Goal: Information Seeking & Learning: Learn about a topic

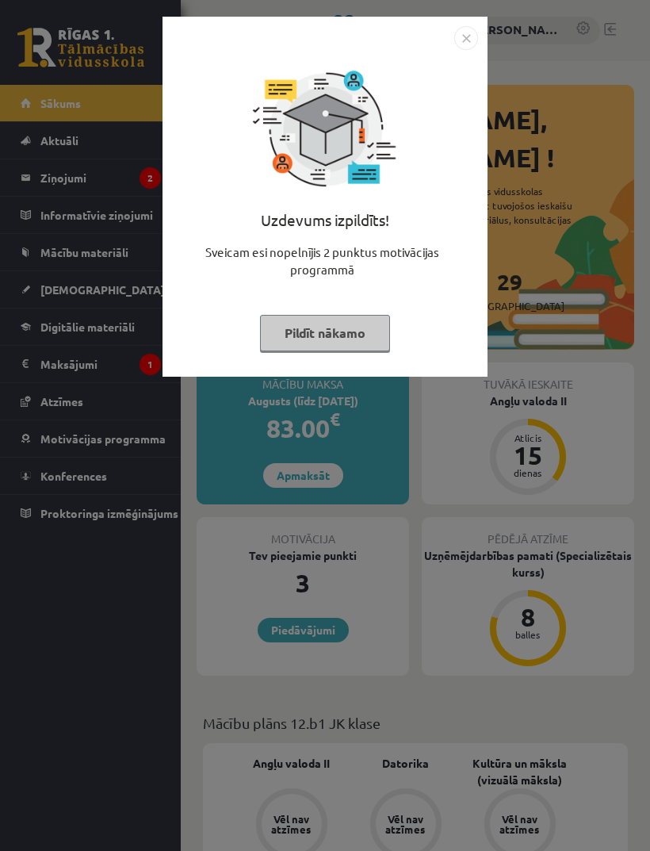
click at [346, 328] on button "Pildīt nākamo" at bounding box center [325, 333] width 130 height 36
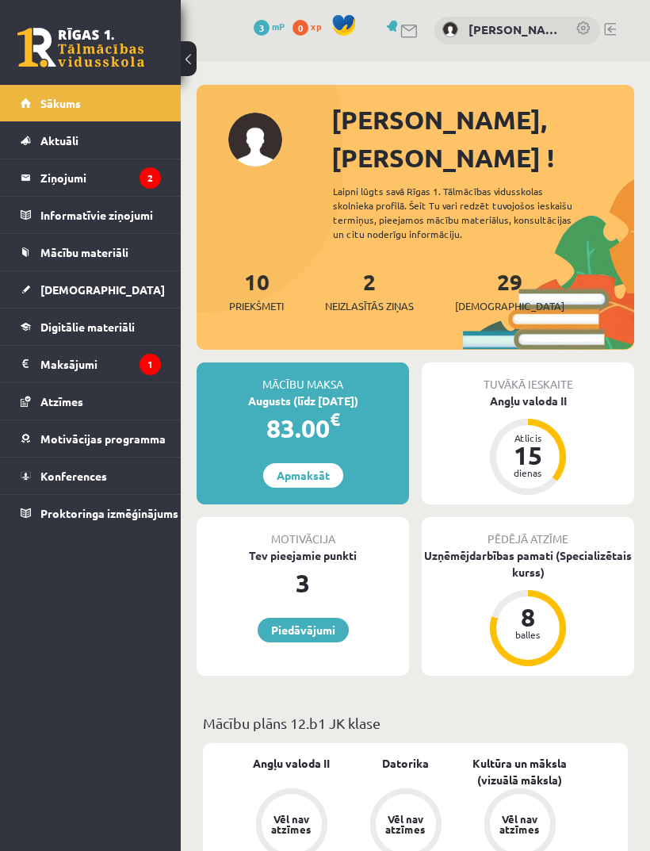
click at [132, 170] on legend "Ziņojumi 2" at bounding box center [100, 177] width 121 height 36
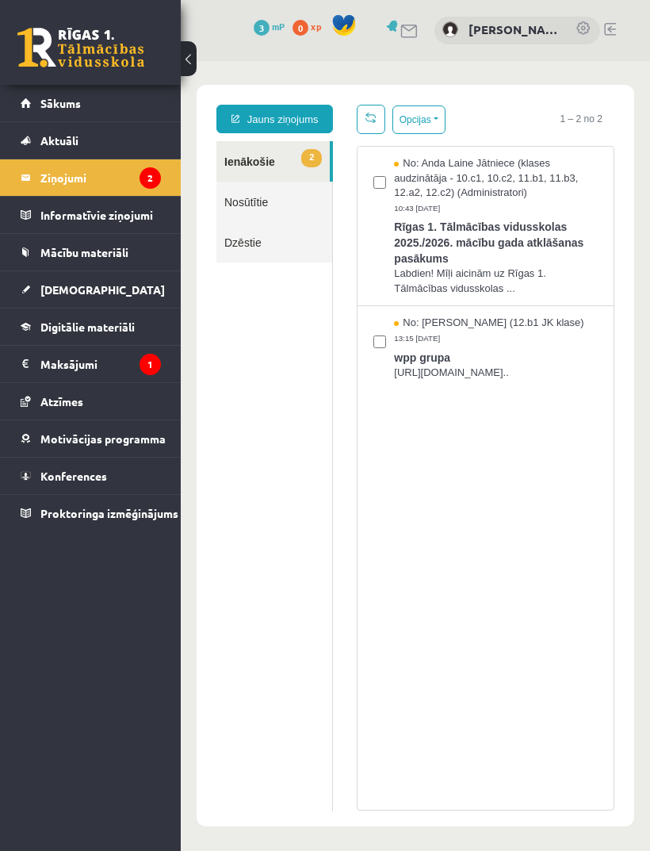
click at [565, 346] on span "wpp grupa" at bounding box center [496, 356] width 204 height 20
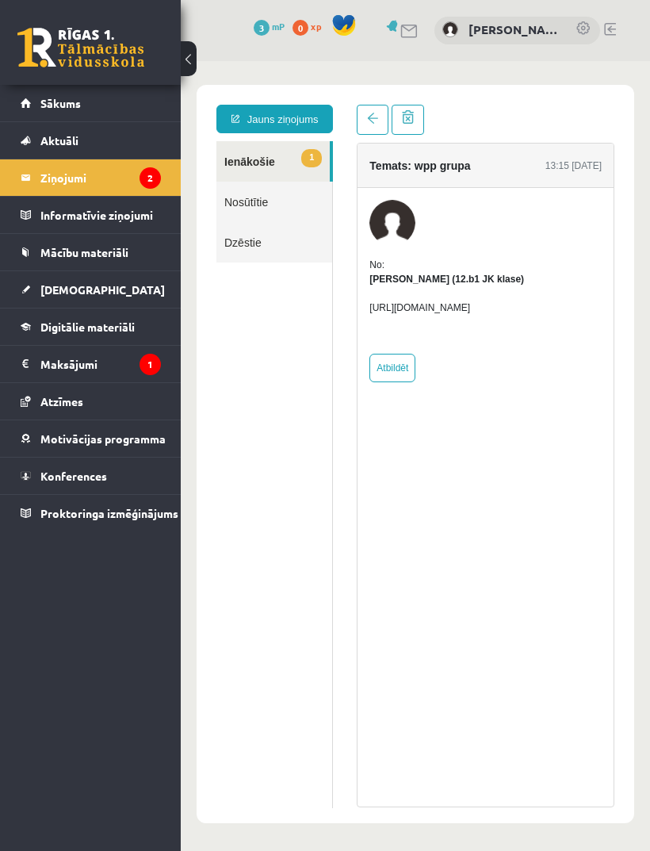
click at [370, 119] on span at bounding box center [372, 118] width 11 height 11
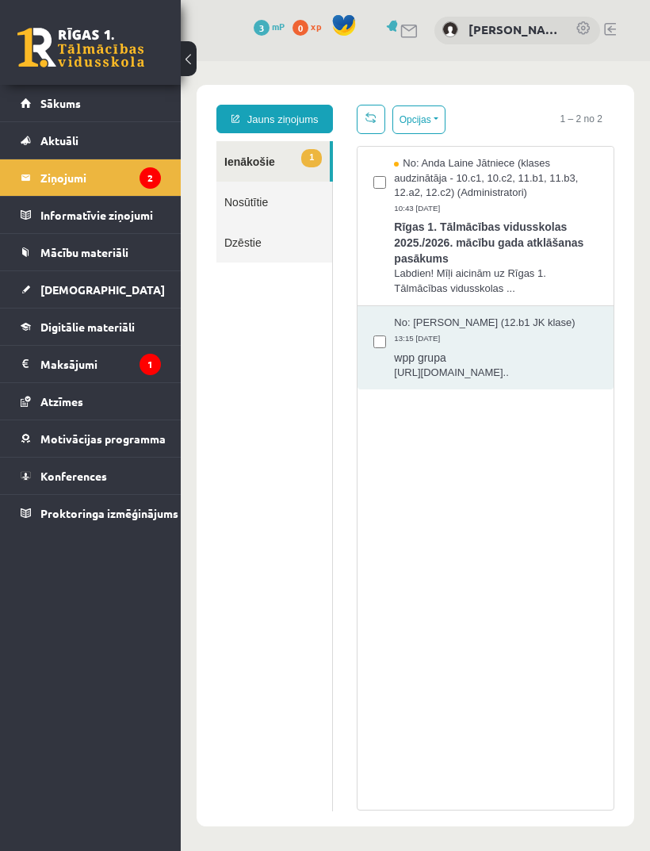
click at [531, 207] on div "No: Anda Laine Jātniece (klases audzinātāja - 10.c1, 10.c2, 11.b1, 11.b3, 12.a2…" at bounding box center [496, 185] width 204 height 59
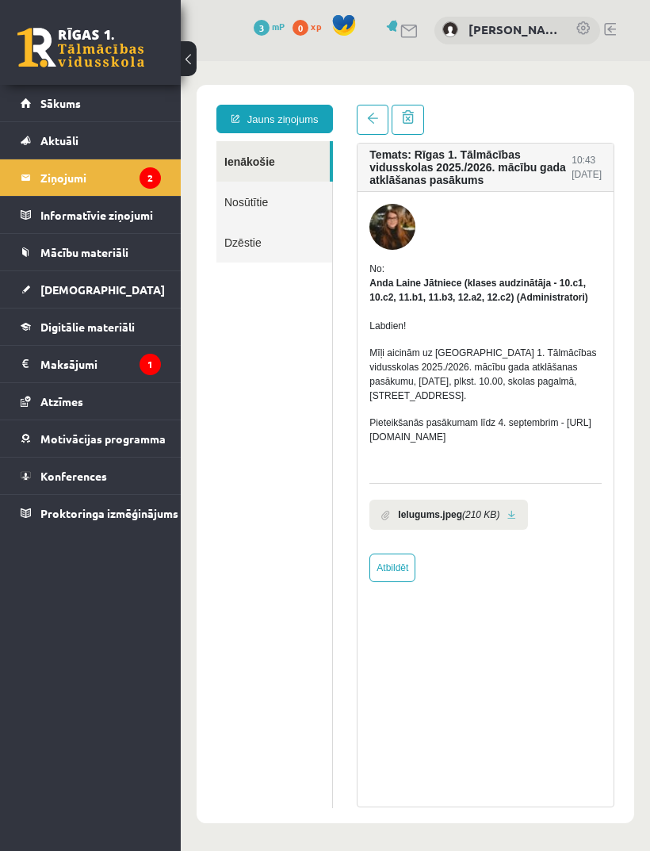
click at [90, 367] on legend "Maksājumi 1" at bounding box center [100, 364] width 121 height 36
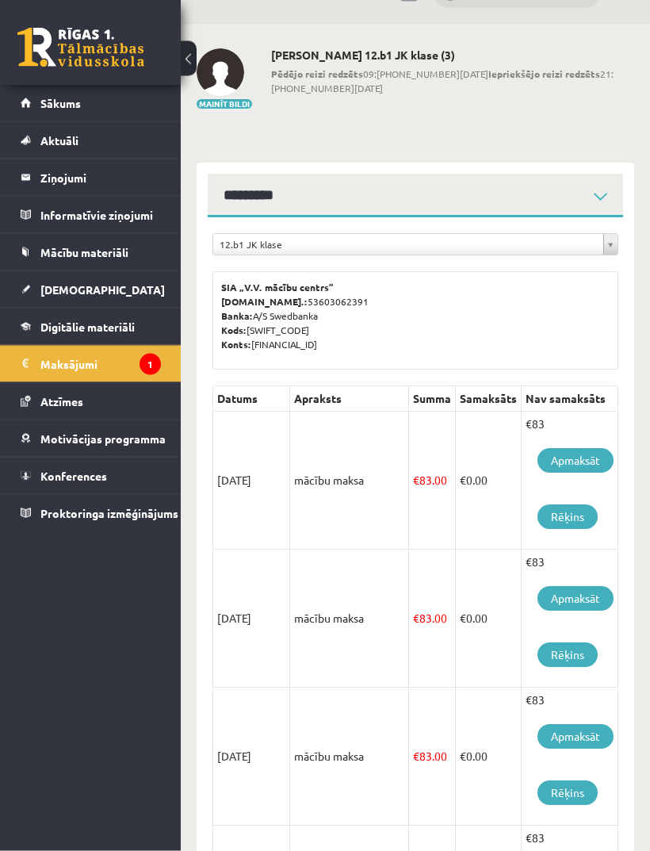
scroll to position [36, 0]
click at [109, 178] on legend "Ziņojumi 2" at bounding box center [100, 177] width 121 height 36
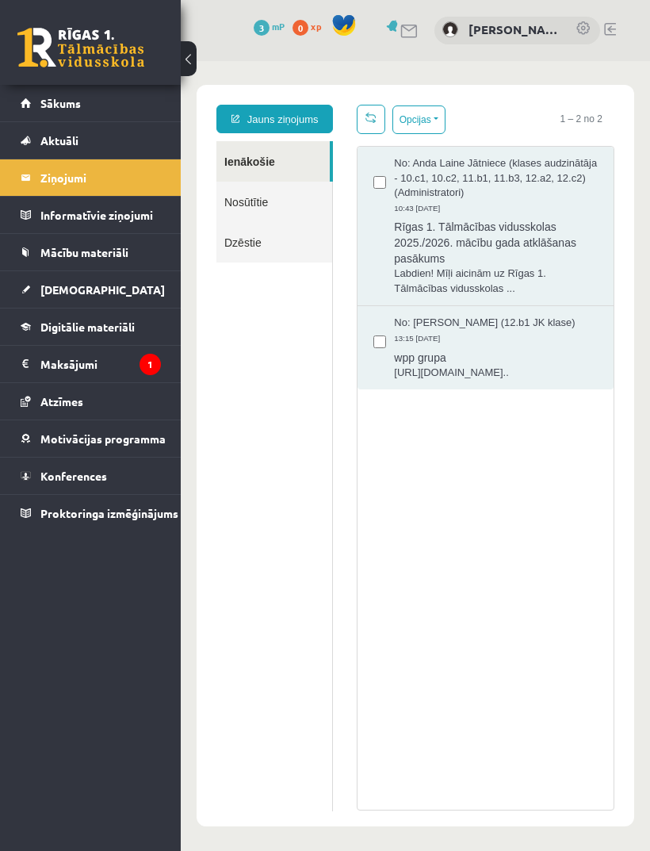
click at [515, 350] on span "wpp grupa" at bounding box center [496, 356] width 204 height 20
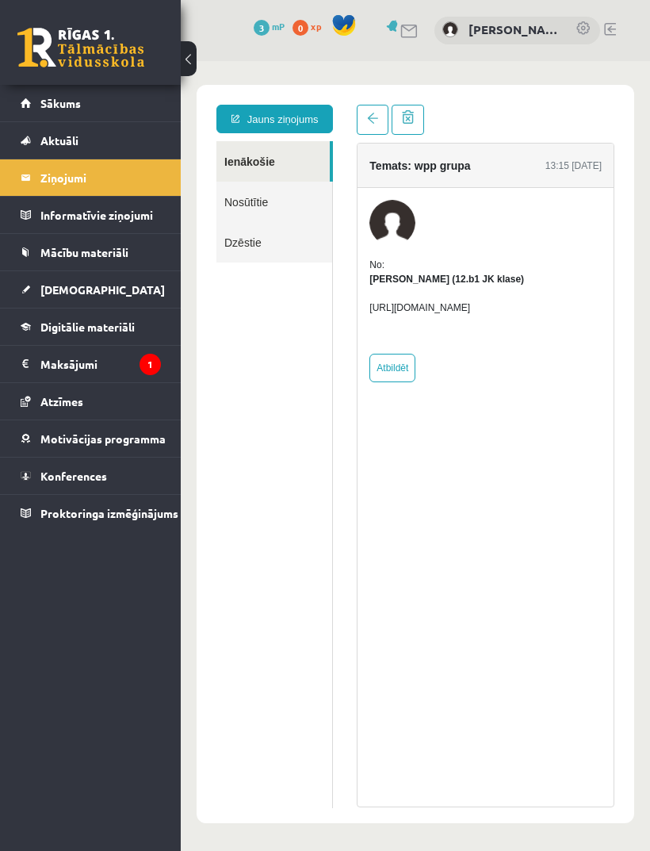
click at [51, 365] on legend "Maksājumi 1" at bounding box center [100, 364] width 121 height 36
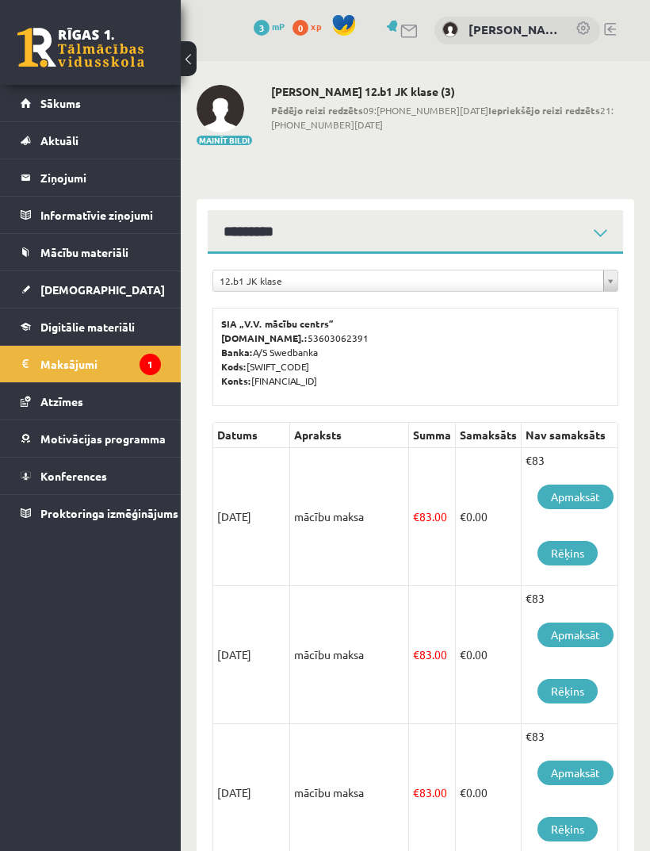
click at [374, 572] on td "mācību maksa" at bounding box center [349, 517] width 119 height 138
click at [579, 493] on link "Apmaksāt" at bounding box center [576, 497] width 76 height 25
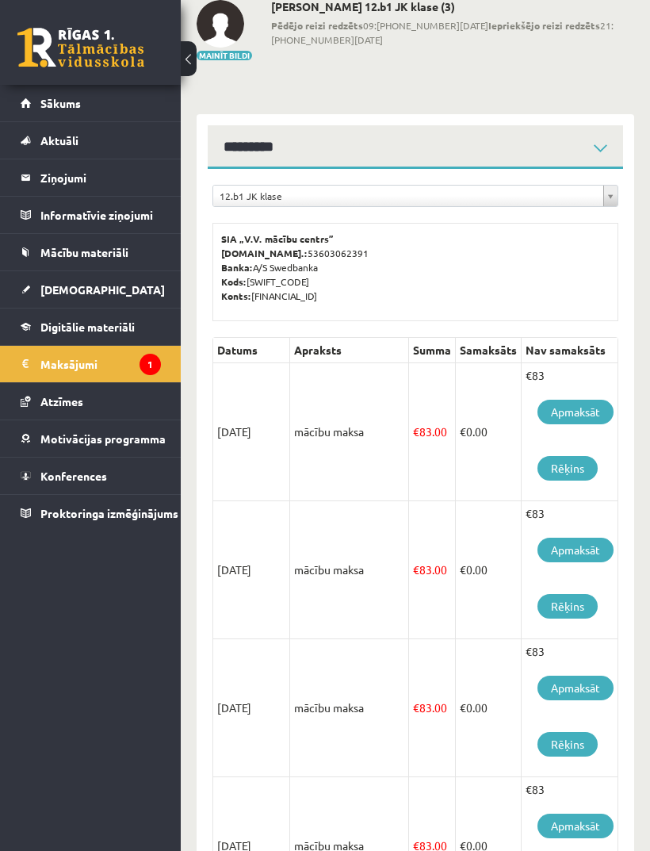
click at [113, 100] on link "Sākums" at bounding box center [91, 103] width 140 height 36
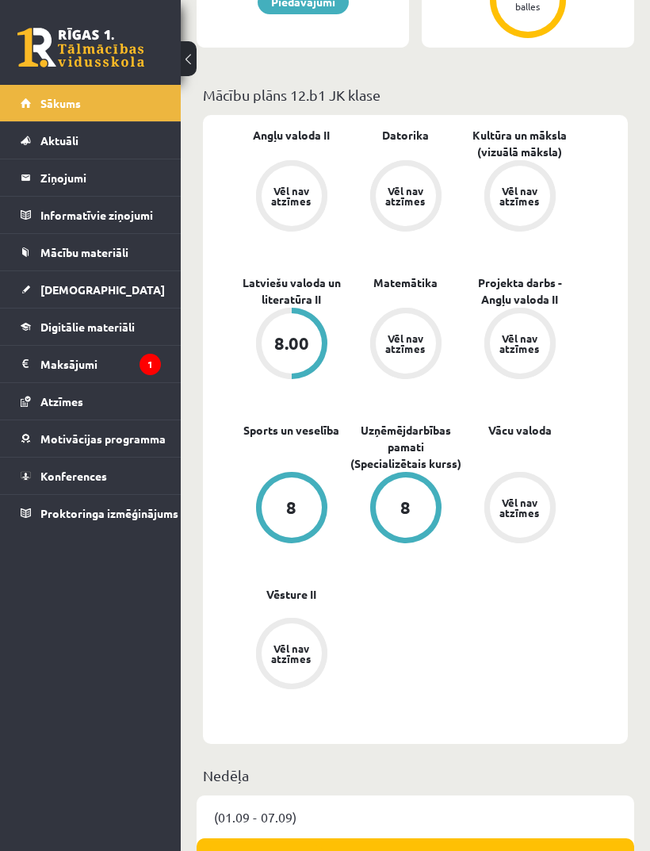
scroll to position [627, 0]
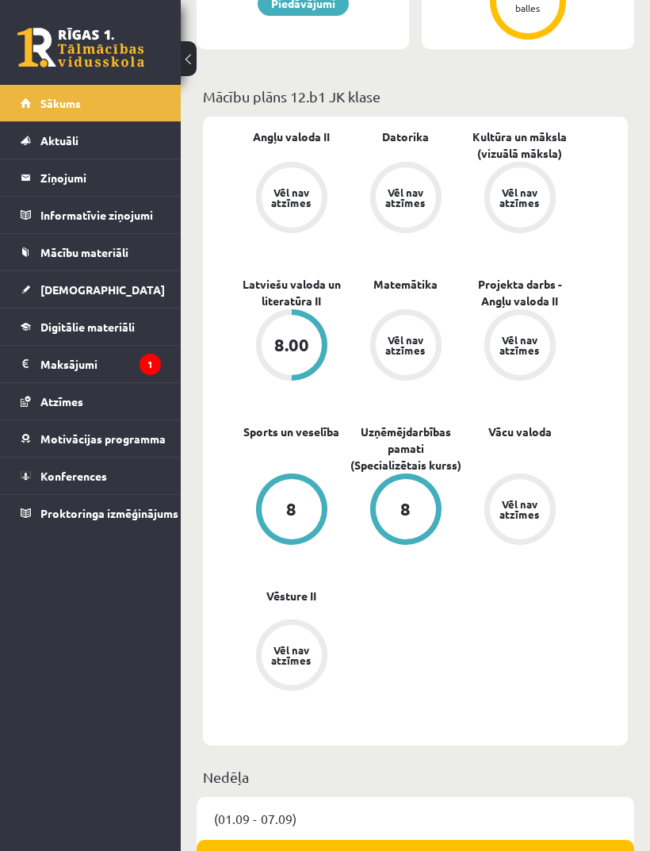
click at [519, 128] on link "Kultūra un māksla (vizuālā māksla)" at bounding box center [520, 144] width 114 height 33
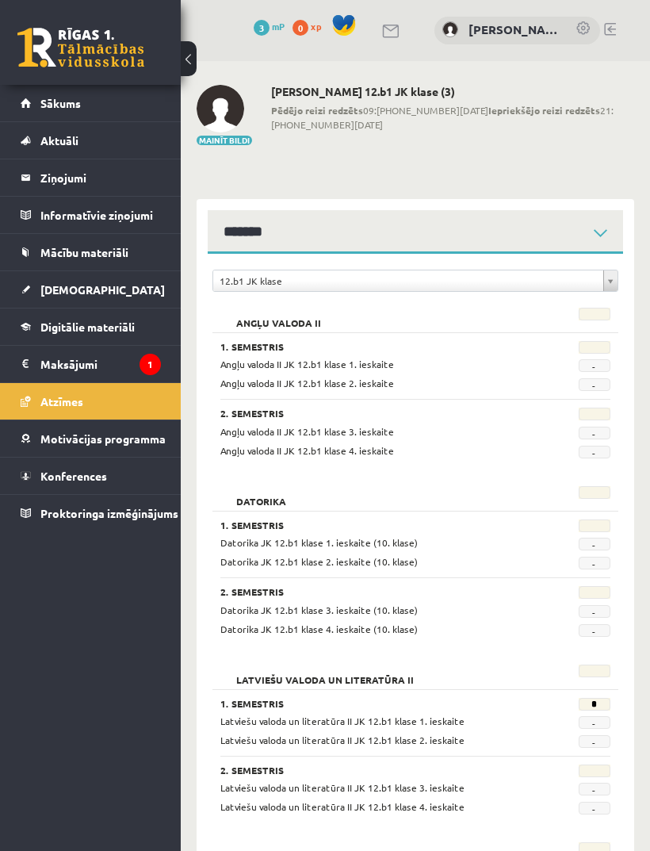
click at [117, 256] on span "Mācību materiāli" at bounding box center [84, 252] width 88 height 14
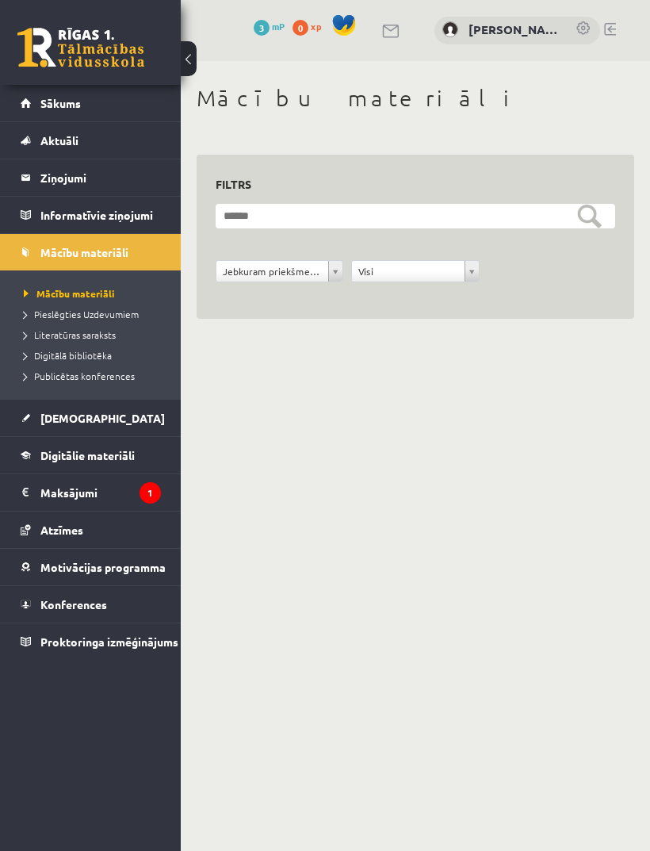
click at [129, 117] on link "Sākums" at bounding box center [91, 103] width 140 height 36
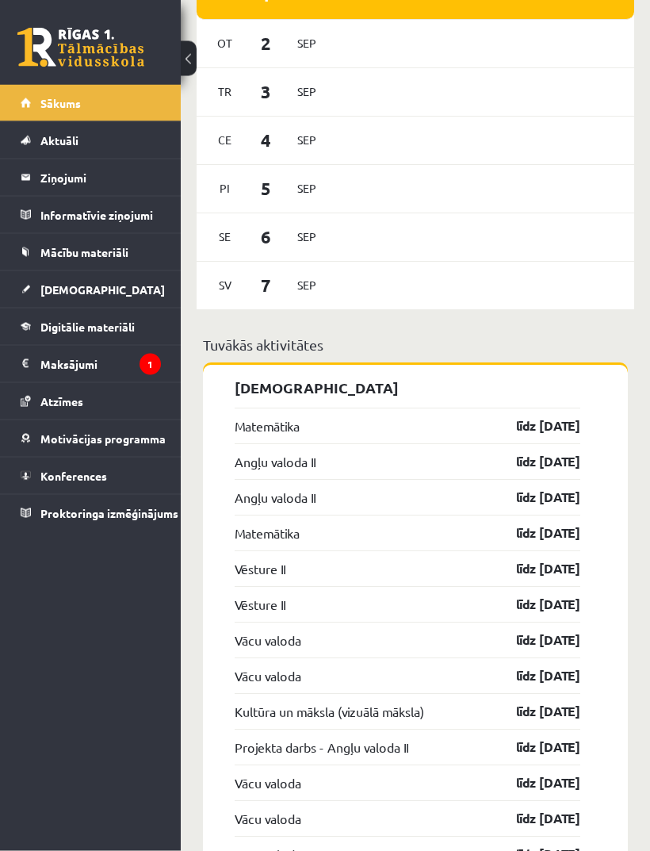
scroll to position [1493, 0]
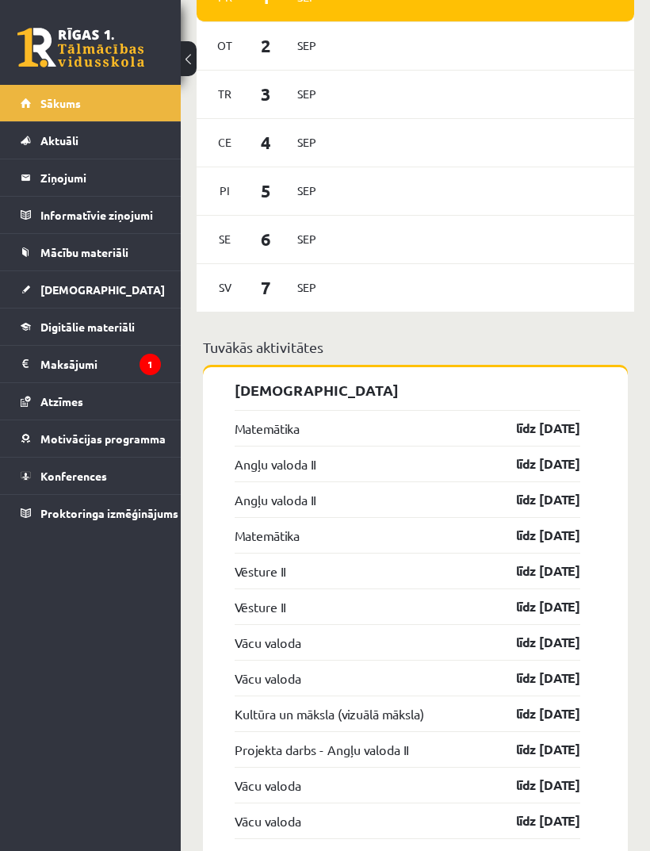
click at [422, 410] on div "Matemātika līdz 15.09.25" at bounding box center [408, 428] width 346 height 36
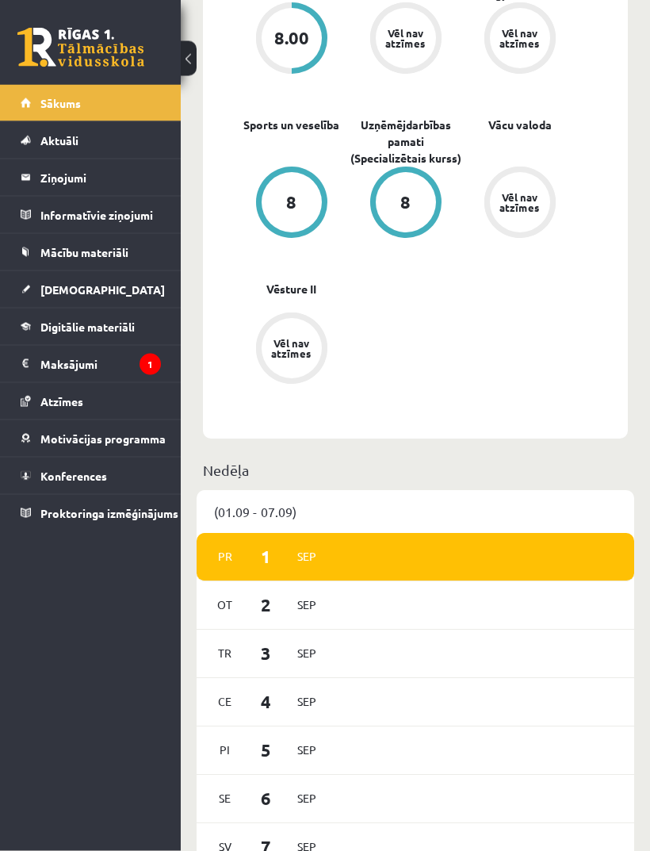
scroll to position [437, 0]
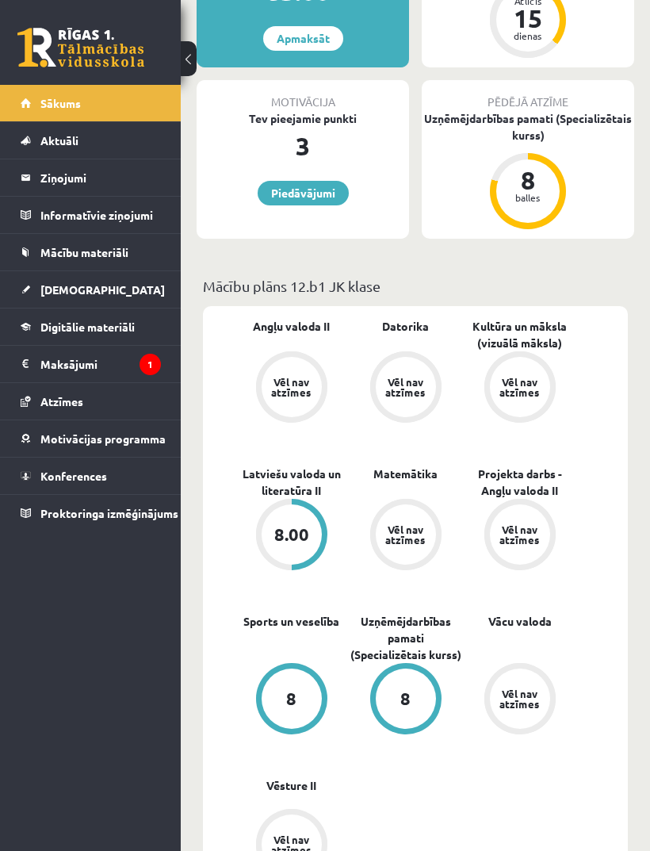
click at [397, 466] on link "Matemātika" at bounding box center [406, 474] width 64 height 17
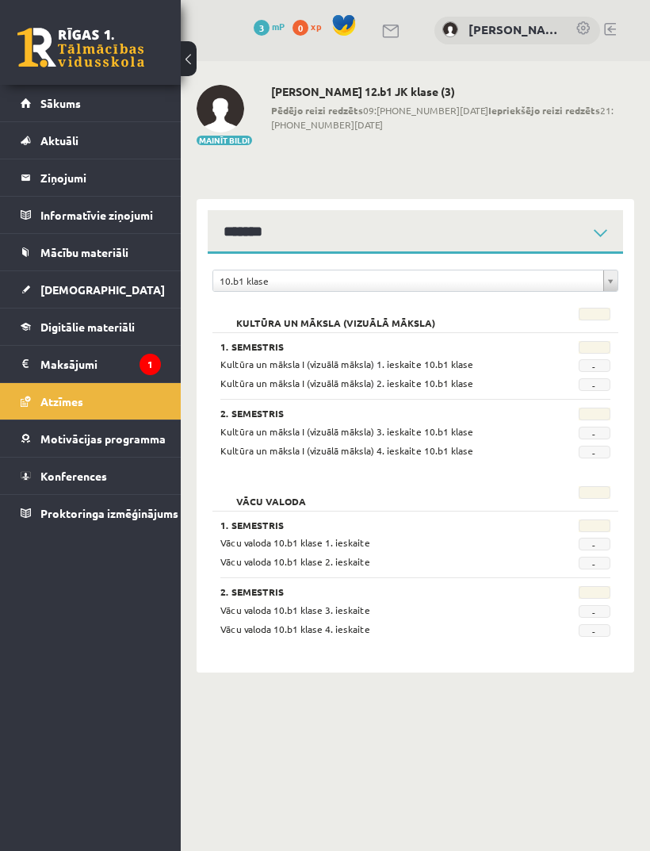
click at [605, 369] on span "-" at bounding box center [595, 365] width 32 height 13
click at [404, 324] on h2 "Kultūra un māksla (vizuālā māksla)" at bounding box center [335, 316] width 231 height 16
click at [391, 329] on div "Kultūra un māksla (vizuālā māksla)" at bounding box center [381, 319] width 345 height 22
click at [266, 346] on h3 "1. Semestris" at bounding box center [380, 346] width 321 height 11
click at [285, 390] on div "Kultūra un māksla I (vizuālā māksla) 2. ieskaite 10.b1 klase" at bounding box center [381, 383] width 345 height 15
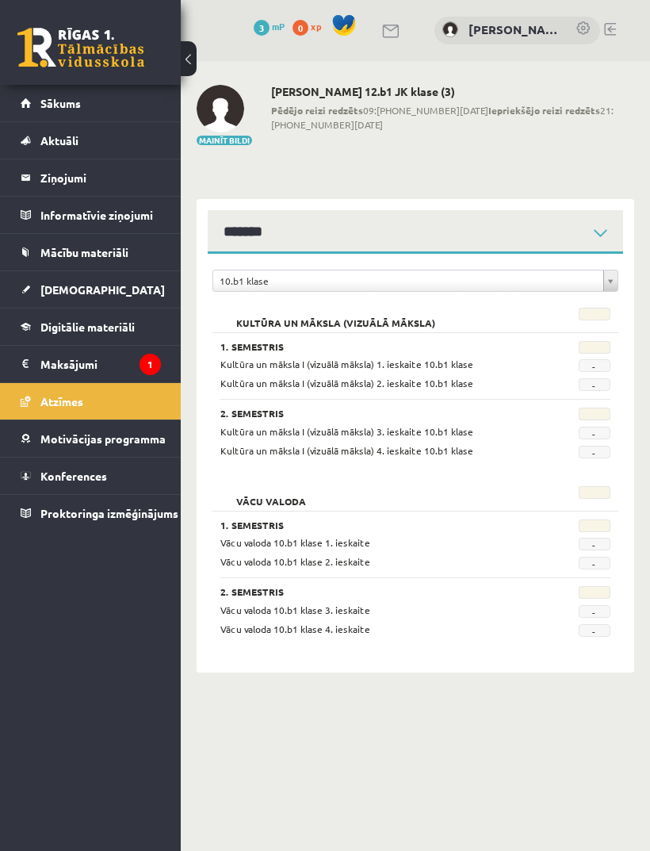
click at [266, 439] on div "Kultūra un māksla I (vizuālā māksla) 3. ieskaite 10.b1 klase - Kultūra un māksl…" at bounding box center [415, 441] width 390 height 34
click at [591, 441] on div "Kultūra un māksla I (vizuālā māksla) 3. ieskaite 10.b1 klase - Kultūra un māksl…" at bounding box center [415, 441] width 390 height 34
click at [604, 442] on div "Kultūra un māksla I (vizuālā māksla) 3. ieskaite 10.b1 klase - Kultūra un māksl…" at bounding box center [415, 441] width 390 height 34
click at [602, 358] on div "-" at bounding box center [588, 364] width 69 height 15
click at [599, 340] on div "1. Semestris Kultūra un māksla I (vizuālā māksla) 1. ieskaite 10.b1 klase - Kul…" at bounding box center [416, 395] width 406 height 126
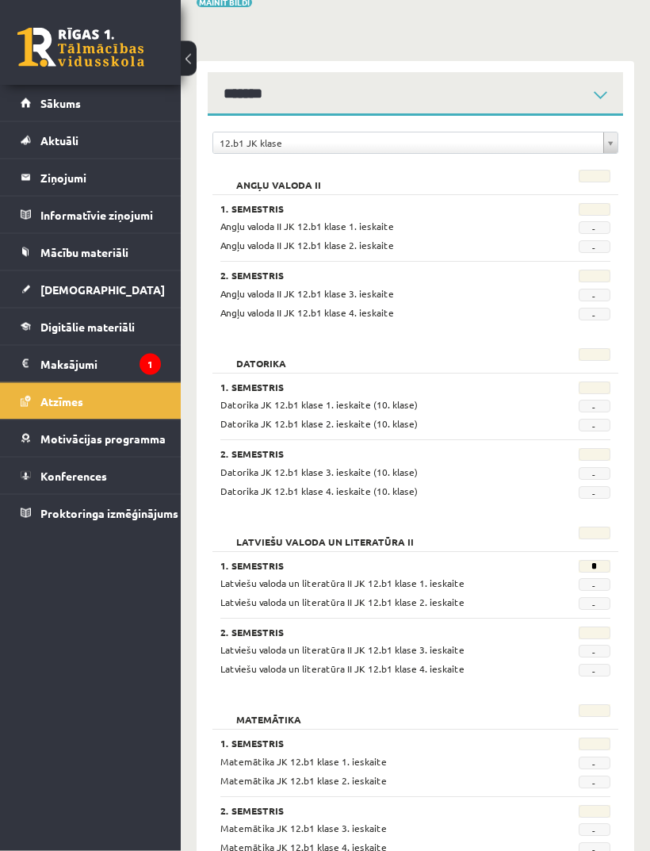
scroll to position [138, 0]
click at [255, 630] on h3 "2. Semestris" at bounding box center [380, 632] width 321 height 11
click at [144, 290] on link "[DEMOGRAPHIC_DATA]" at bounding box center [91, 289] width 140 height 36
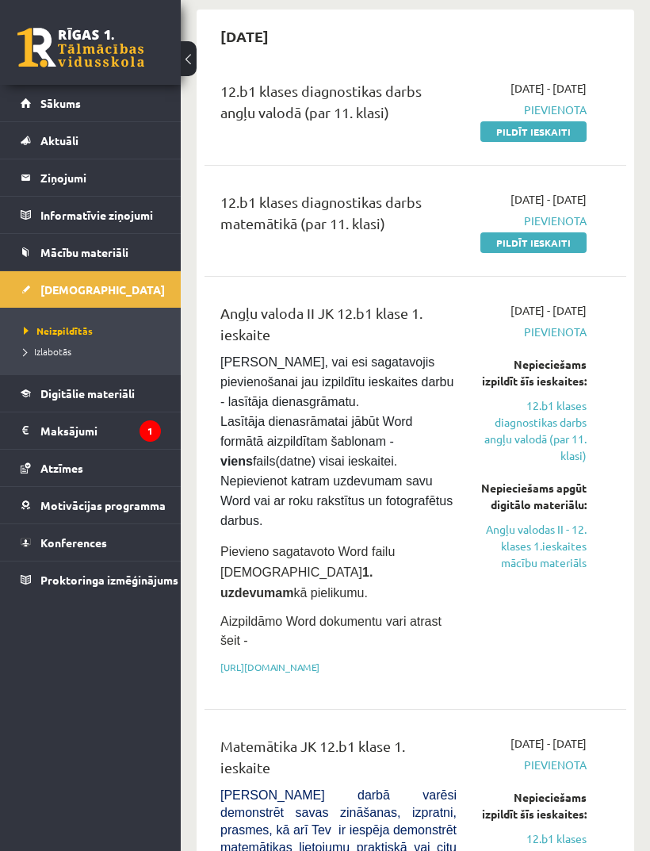
click at [133, 251] on link "Mācību materiāli" at bounding box center [91, 252] width 140 height 36
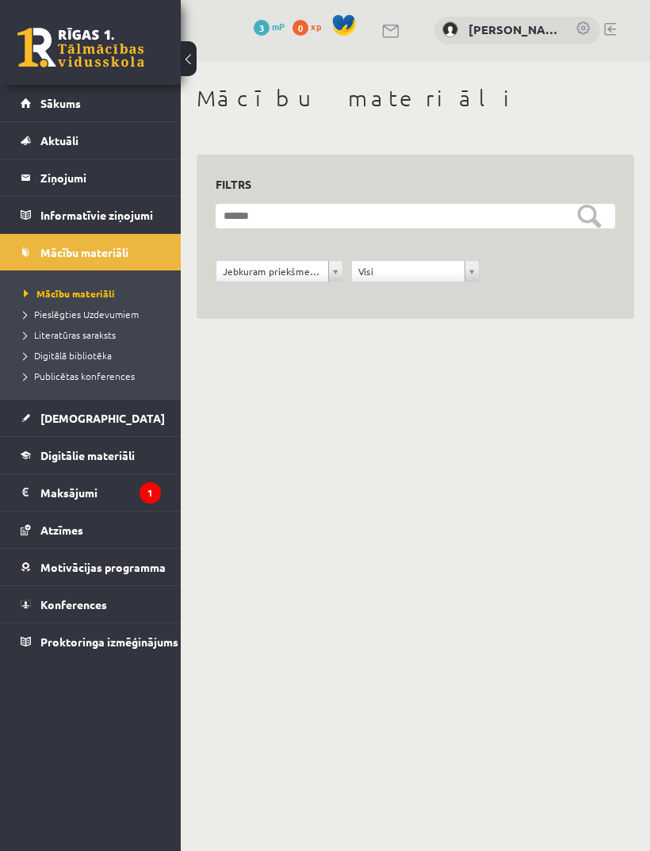
click at [99, 417] on link "[DEMOGRAPHIC_DATA]" at bounding box center [91, 418] width 140 height 36
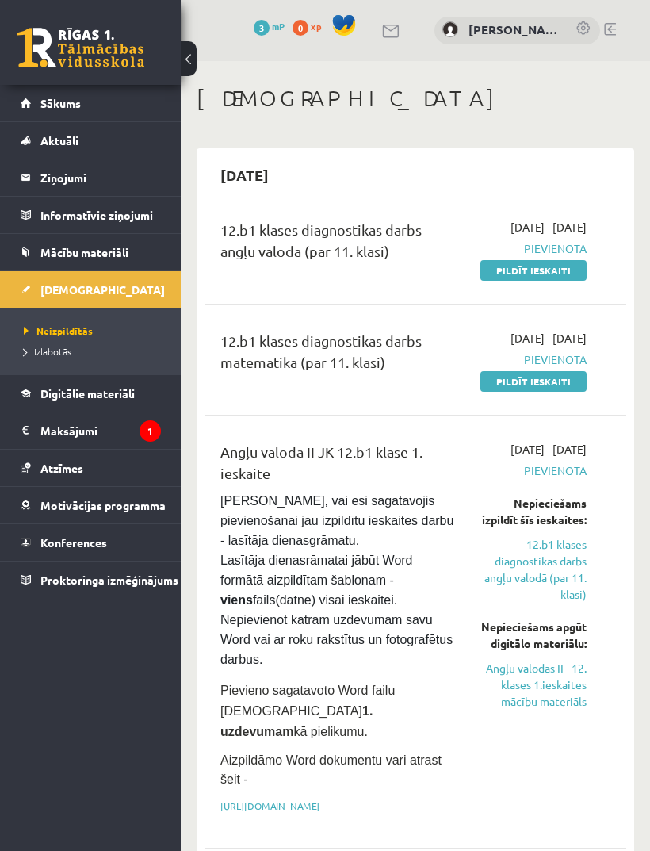
click at [145, 475] on link "Atzīmes" at bounding box center [91, 468] width 140 height 36
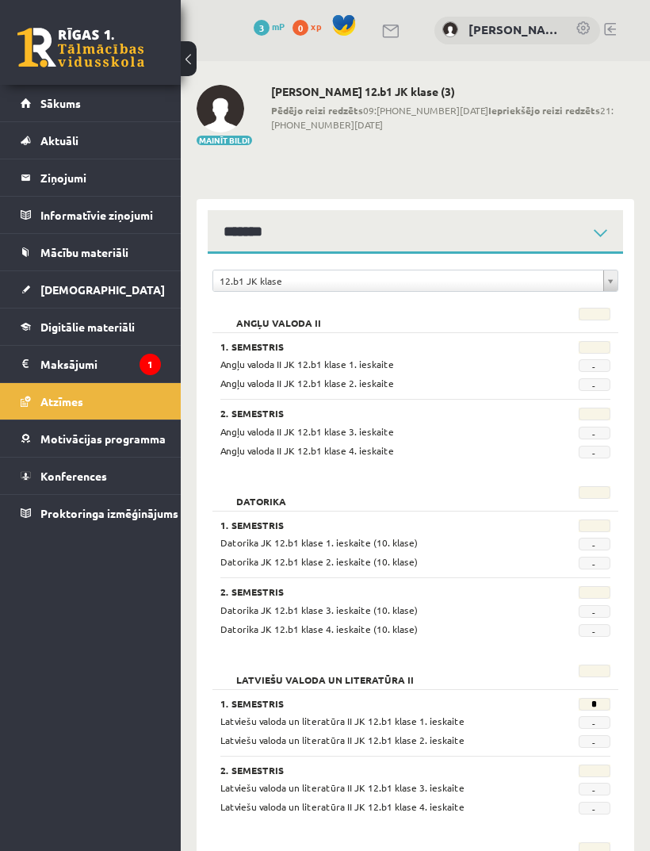
click at [121, 140] on link "Aktuāli" at bounding box center [91, 140] width 140 height 36
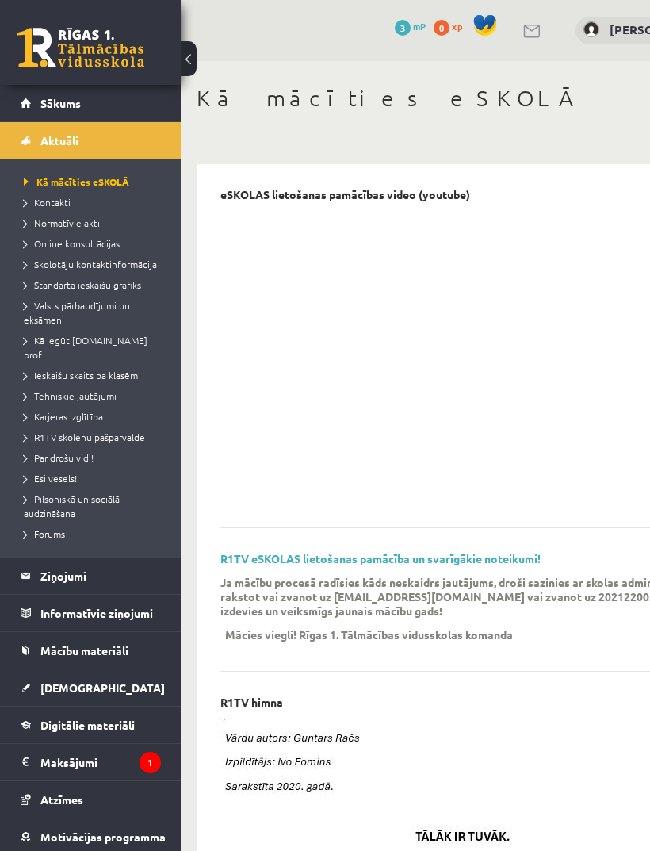
click at [139, 109] on link "Sākums" at bounding box center [91, 103] width 140 height 36
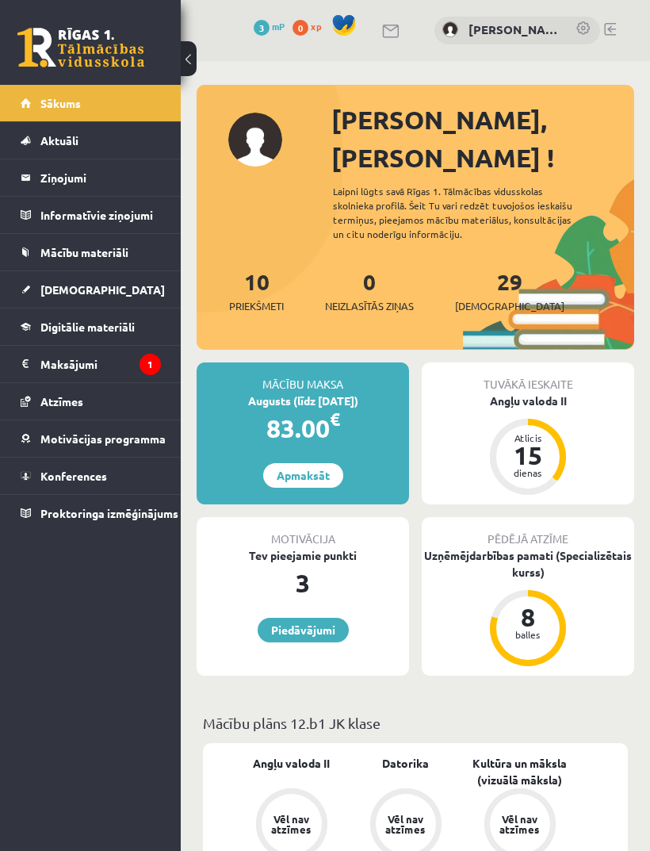
click at [533, 425] on div "Atlicis 15 dienas" at bounding box center [527, 456] width 63 height 63
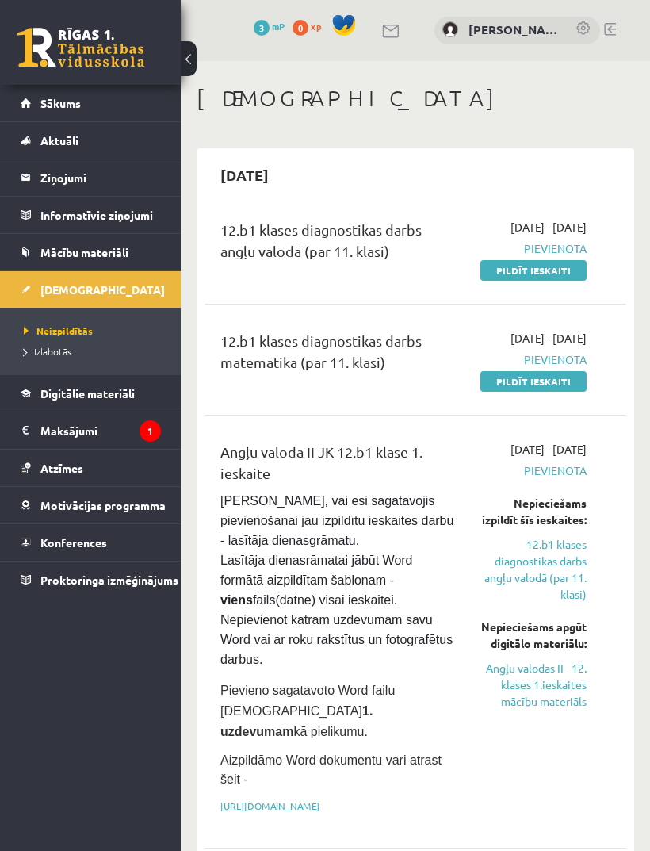
click at [186, 65] on button at bounding box center [189, 58] width 16 height 35
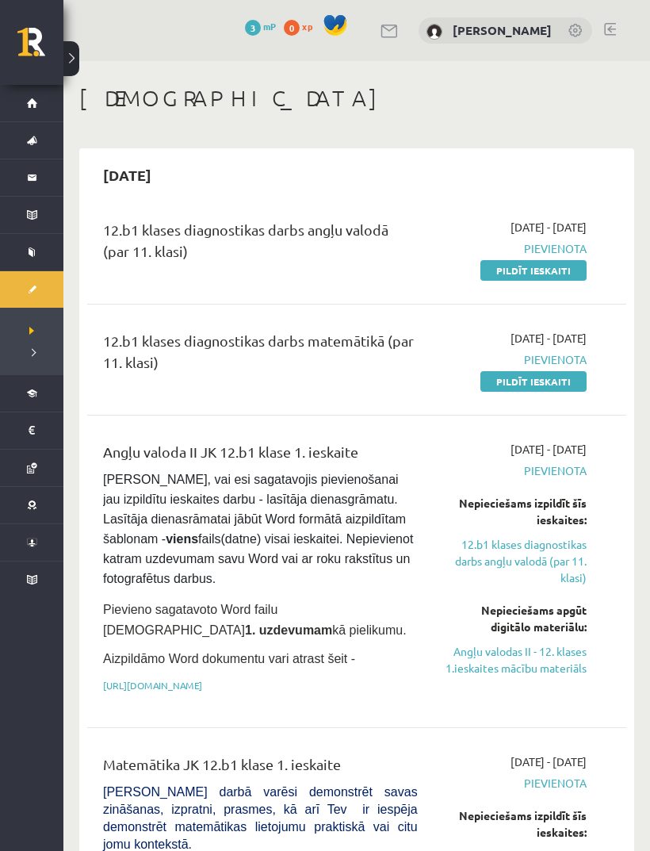
click at [77, 53] on button at bounding box center [71, 58] width 16 height 35
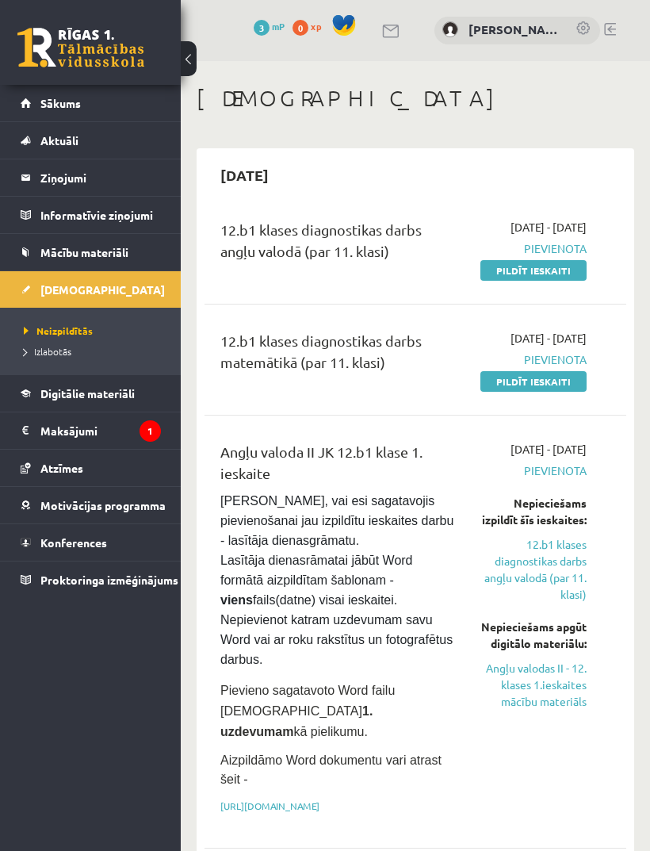
click at [122, 401] on link "Digitālie materiāli" at bounding box center [91, 393] width 140 height 36
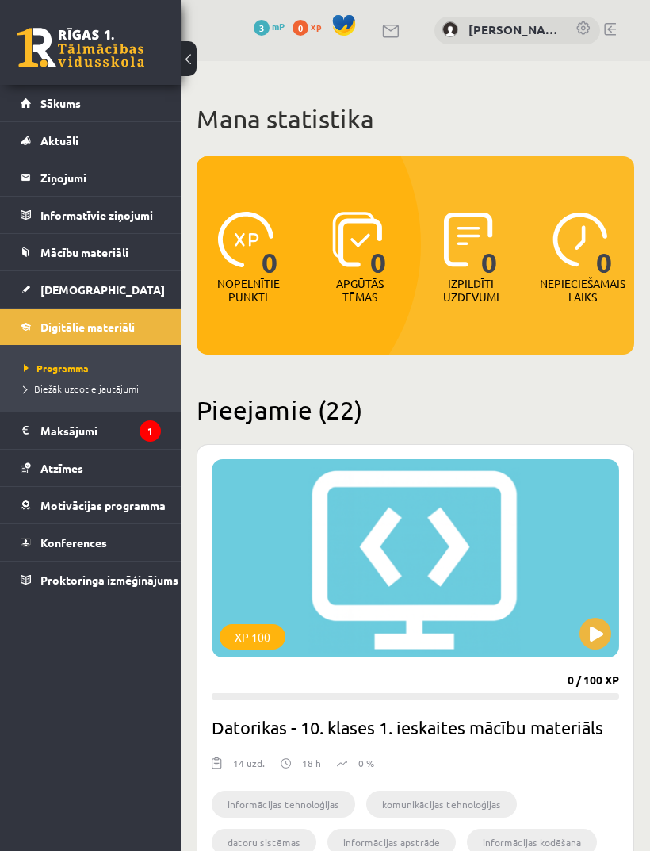
click at [528, 589] on div "XP 100" at bounding box center [416, 558] width 408 height 198
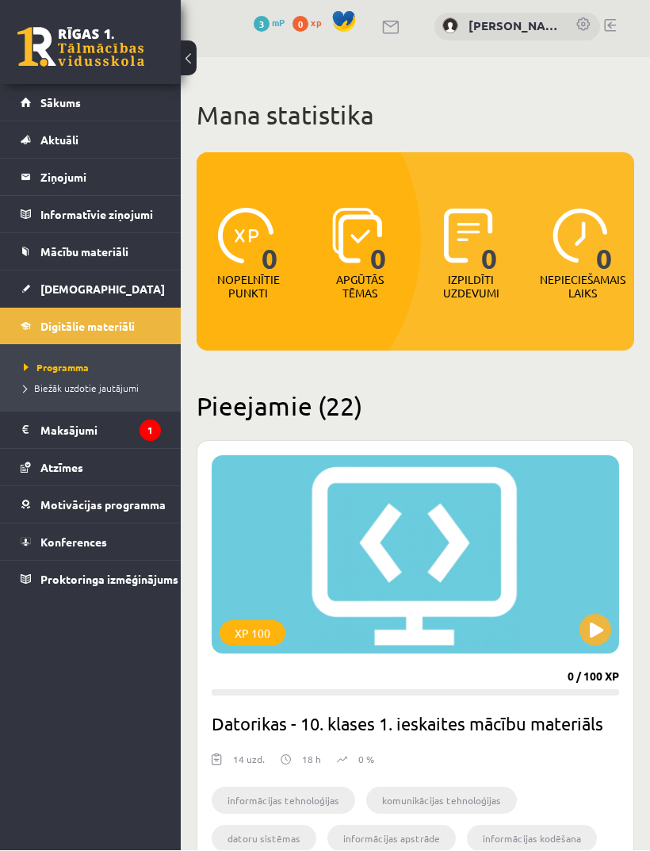
click at [77, 79] on div "0 Dāvanas 3 mP 0 xp" at bounding box center [90, 42] width 181 height 85
click at [81, 104] on link "Sākums" at bounding box center [91, 103] width 140 height 36
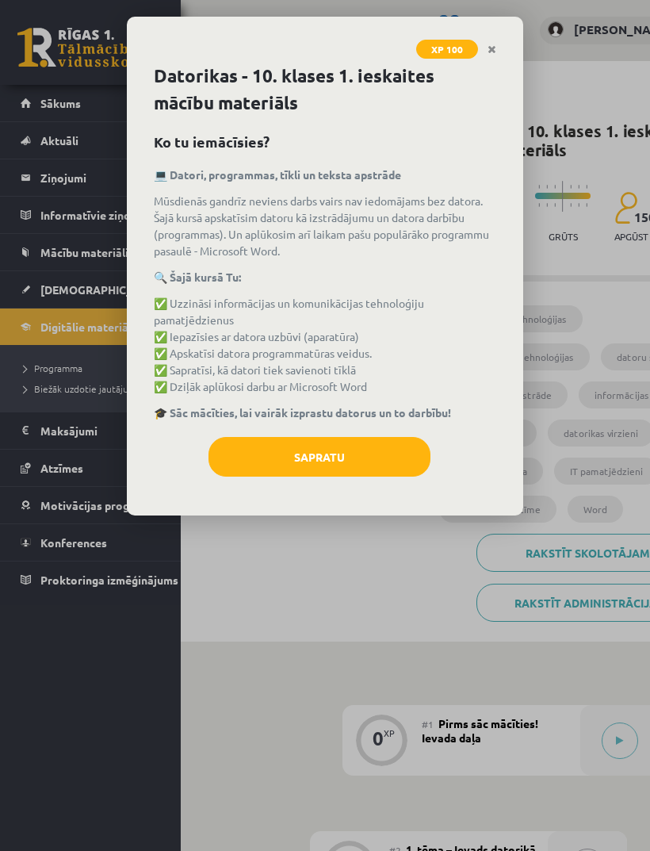
click at [387, 466] on button "Sapratu" at bounding box center [320, 457] width 222 height 40
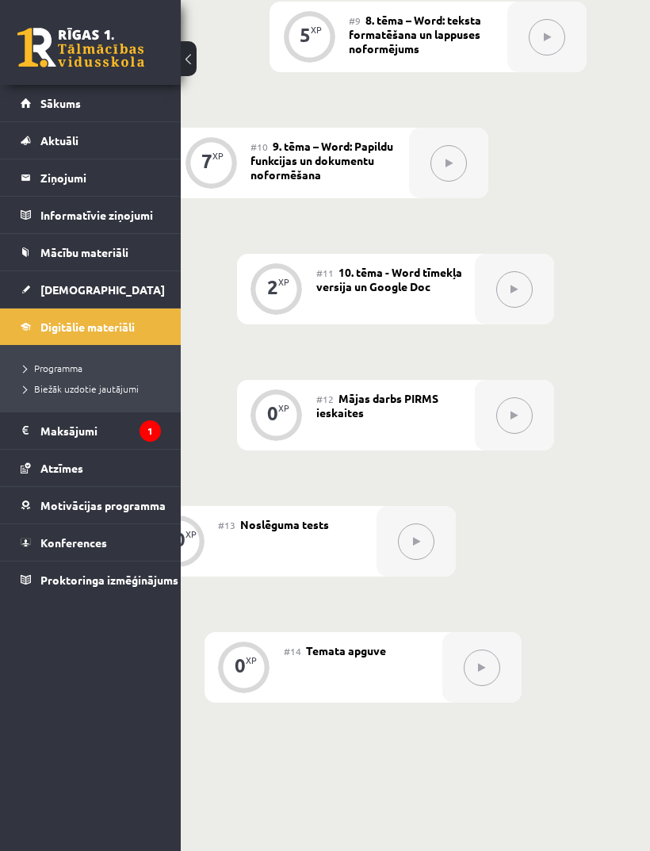
scroll to position [1711, 108]
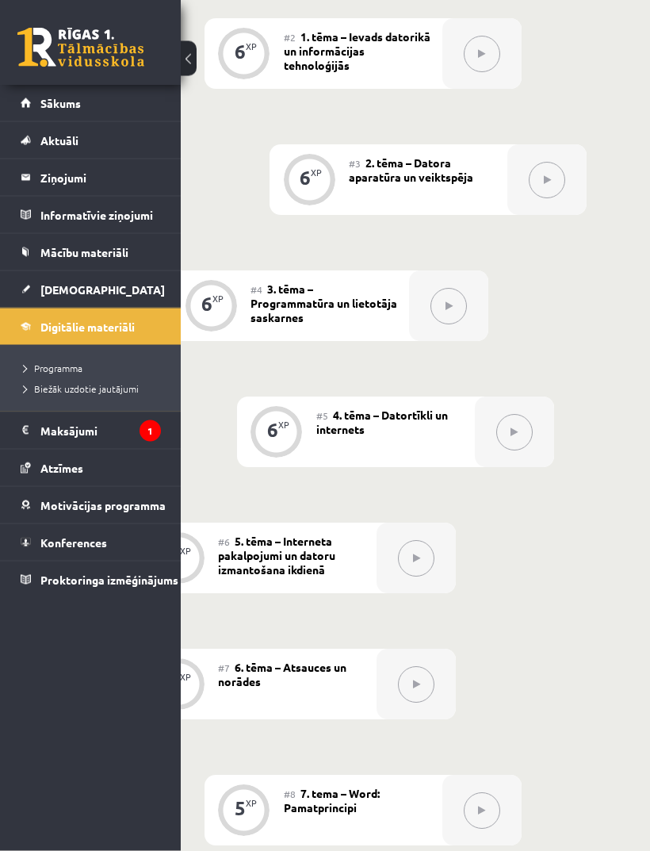
scroll to position [791, 108]
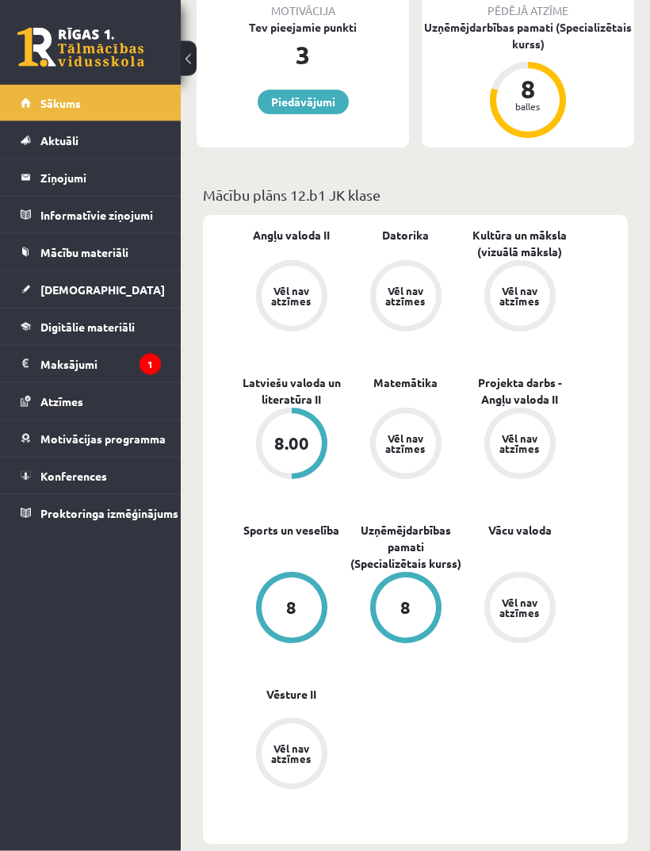
scroll to position [533, 0]
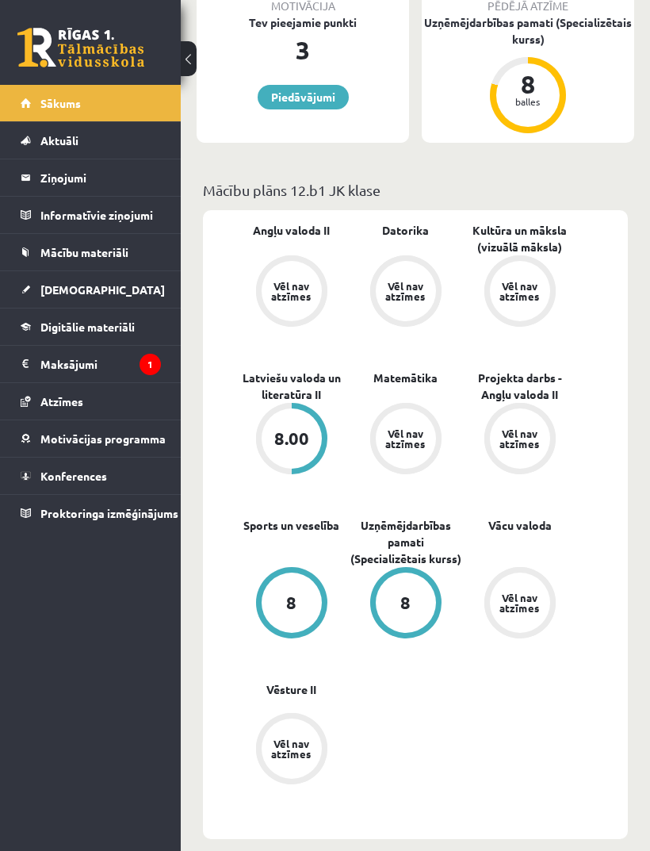
click at [132, 335] on link "Digitālie materiāli" at bounding box center [91, 326] width 140 height 36
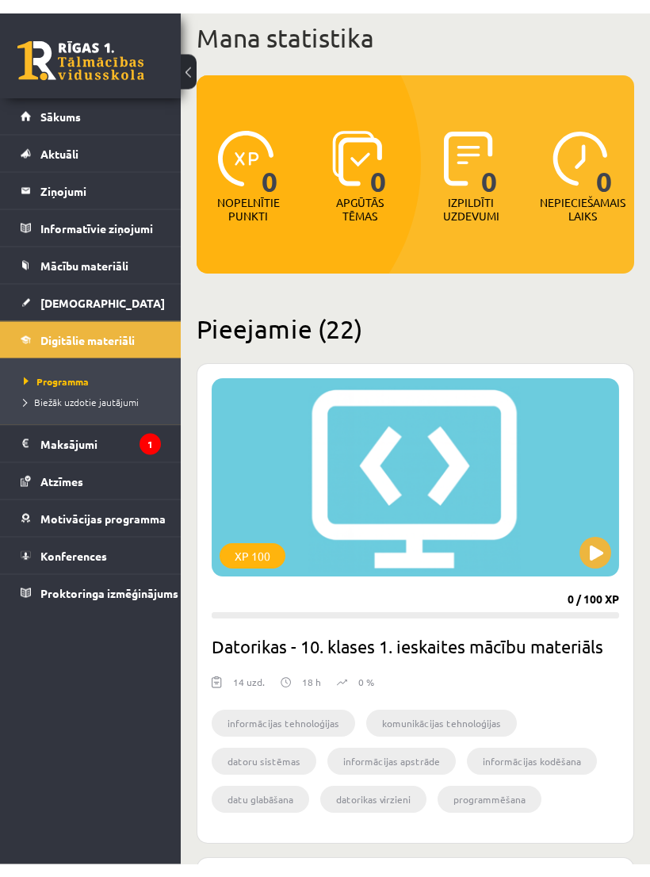
scroll to position [94, 0]
